Goal: Task Accomplishment & Management: Manage account settings

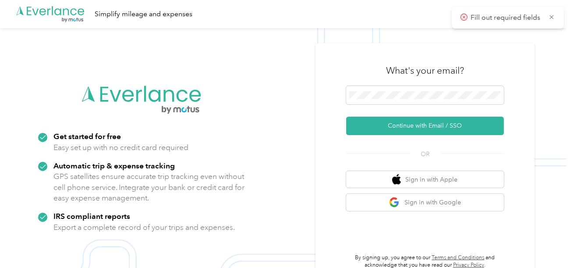
click at [401, 113] on form "Continue with Email / SSO" at bounding box center [425, 110] width 158 height 49
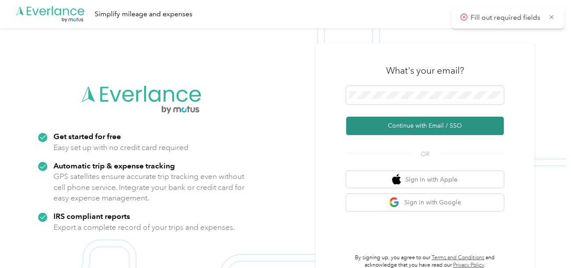
click at [399, 118] on button "Continue with Email / SSO" at bounding box center [425, 125] width 158 height 18
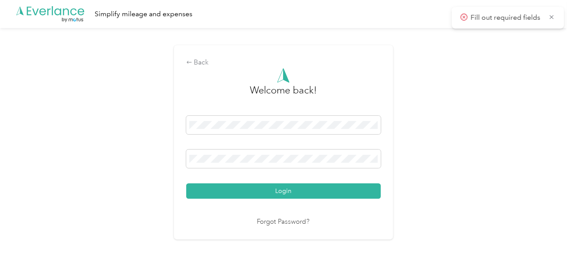
drag, startPoint x: 279, startPoint y: 200, endPoint x: 295, endPoint y: 178, distance: 27.2
click at [279, 199] on div "Welcome back! Login Forgot Password?" at bounding box center [283, 147] width 194 height 159
click at [297, 177] on div "Login" at bounding box center [283, 157] width 194 height 83
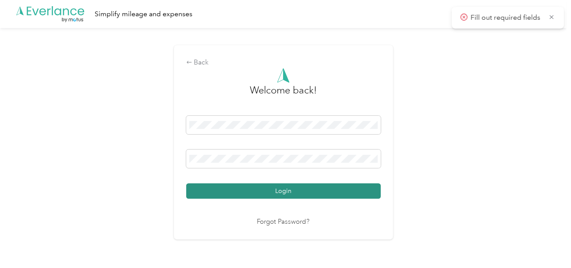
click at [335, 189] on button "Login" at bounding box center [283, 190] width 194 height 15
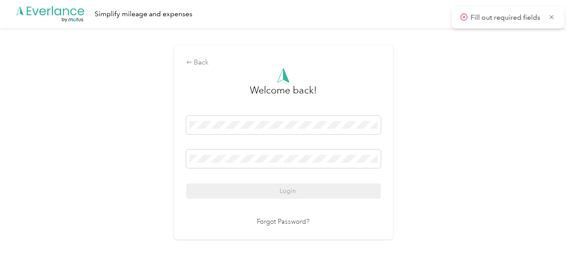
click at [434, 162] on div "Back Welcome back! Login Forgot Password?" at bounding box center [283, 146] width 566 height 236
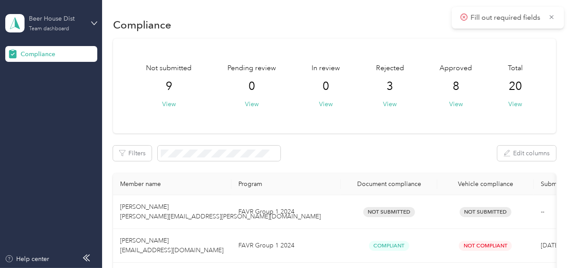
click at [47, 19] on div "Beer House Dist" at bounding box center [56, 18] width 55 height 9
drag, startPoint x: 42, startPoint y: 89, endPoint x: 42, endPoint y: 81, distance: 7.9
click at [42, 84] on div "Log out" at bounding box center [97, 91] width 172 height 15
